Goal: Find specific page/section: Find specific page/section

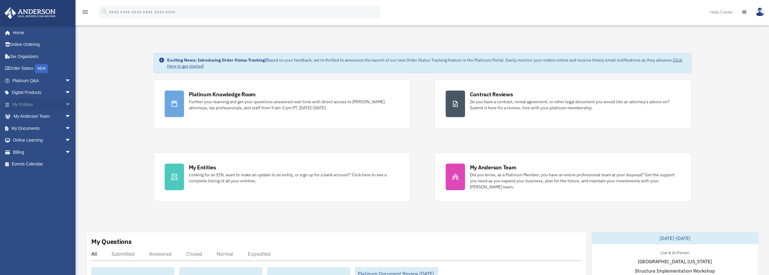
click at [31, 103] on link "My Entities arrow_drop_down" at bounding box center [42, 105] width 76 height 12
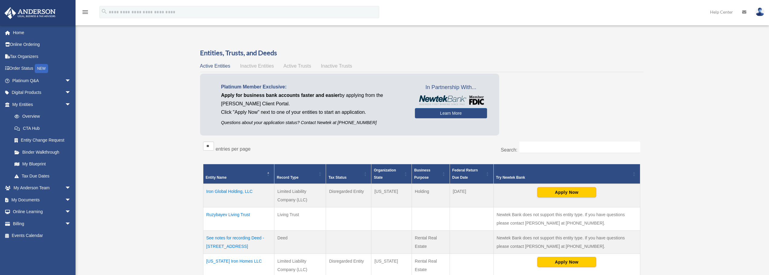
scroll to position [30, 0]
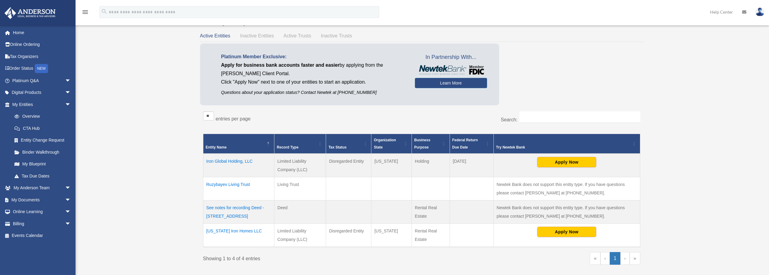
click at [245, 210] on td "See notes for recording Deed - [STREET_ADDRESS]" at bounding box center [238, 211] width 71 height 23
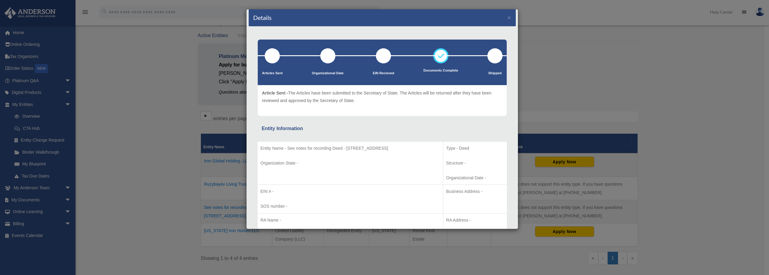
scroll to position [0, 0]
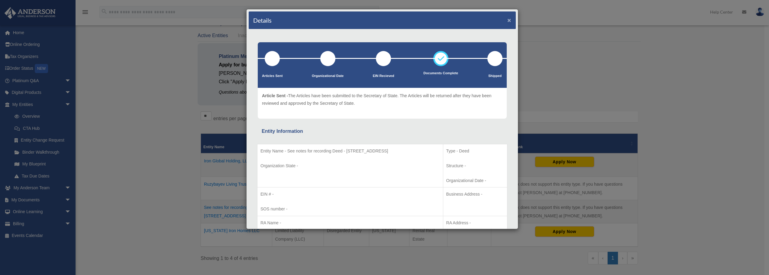
click at [508, 18] on button "×" at bounding box center [510, 20] width 4 height 6
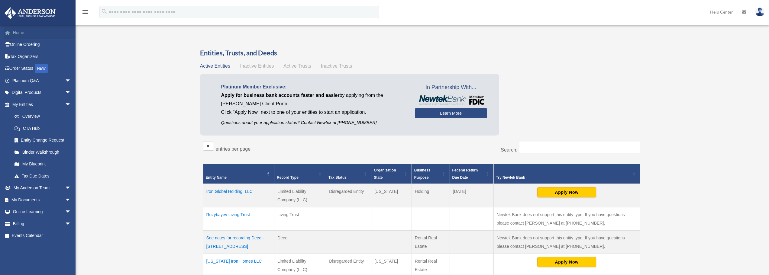
click at [20, 32] on link "Home" at bounding box center [42, 33] width 76 height 12
